Goal: Information Seeking & Learning: Learn about a topic

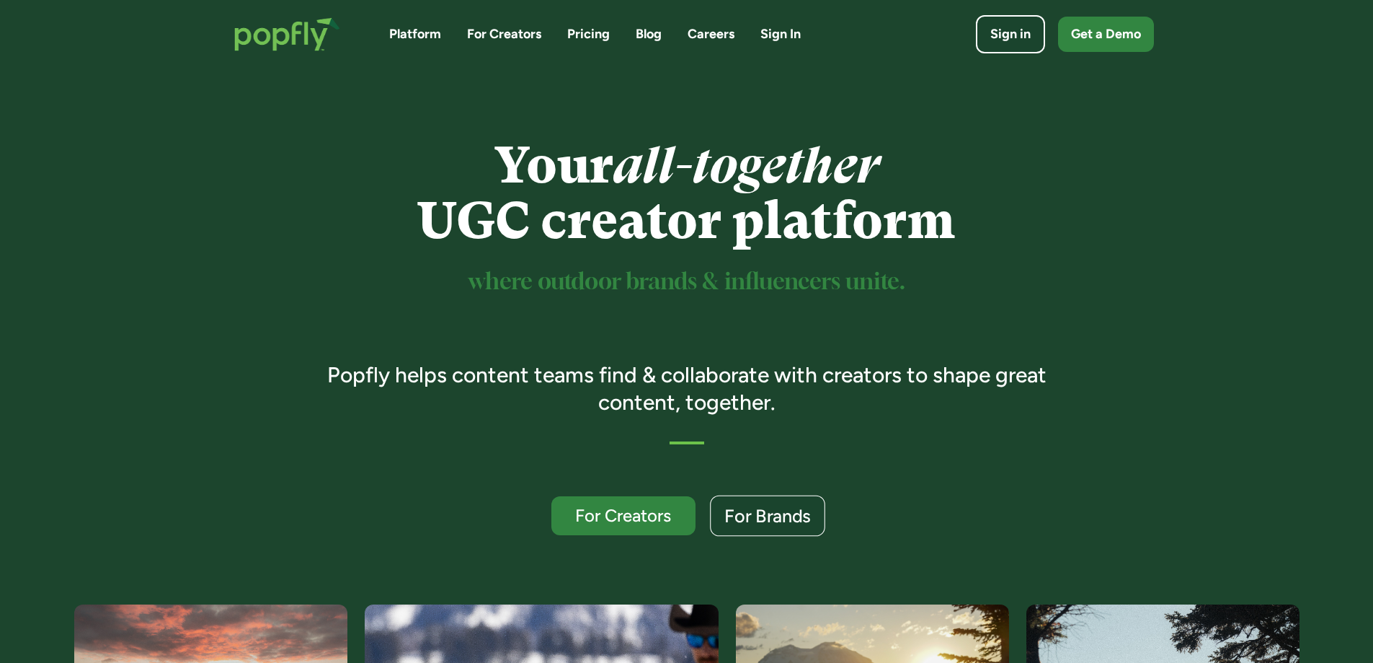
click at [779, 507] on div "For Brands" at bounding box center [768, 516] width 87 height 19
click at [417, 33] on link "Platform" at bounding box center [415, 34] width 52 height 18
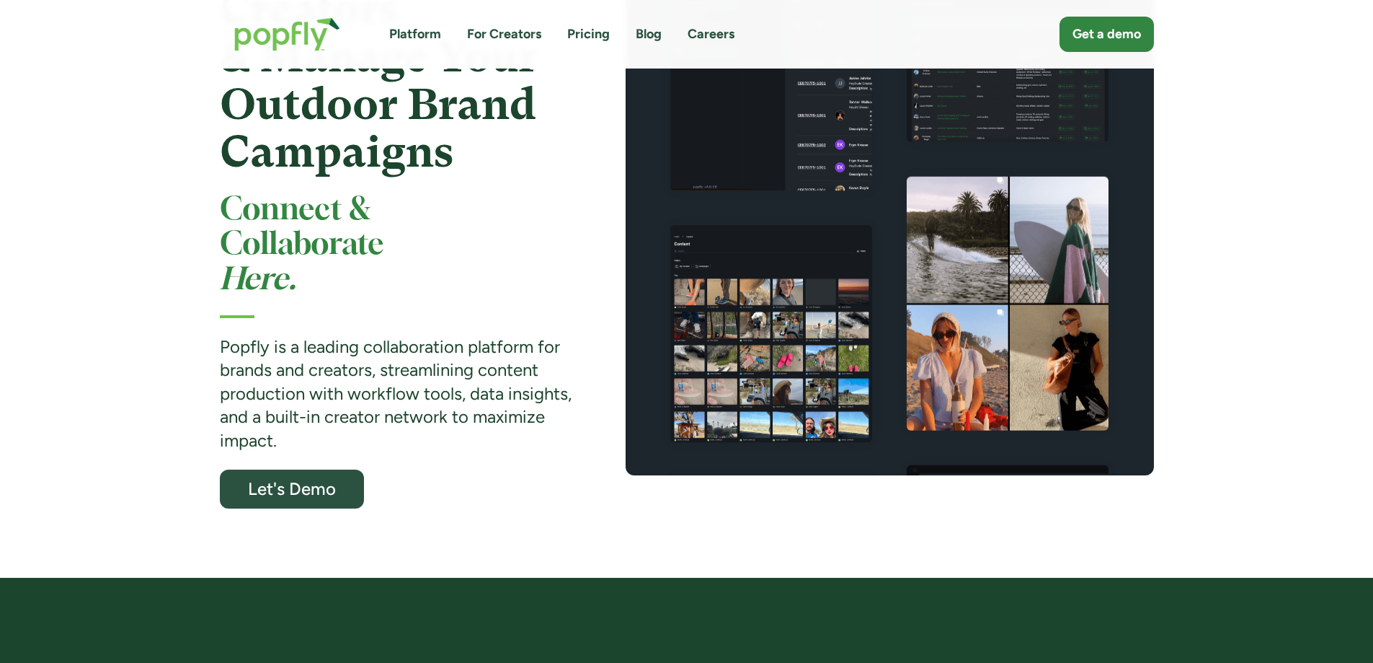
scroll to position [216, 0]
